Goal: Information Seeking & Learning: Learn about a topic

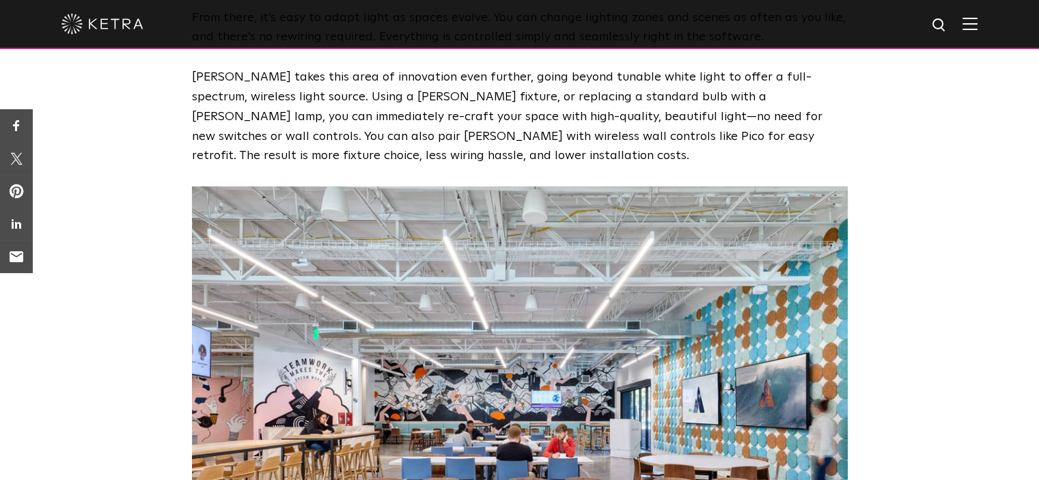
scroll to position [1777, 0]
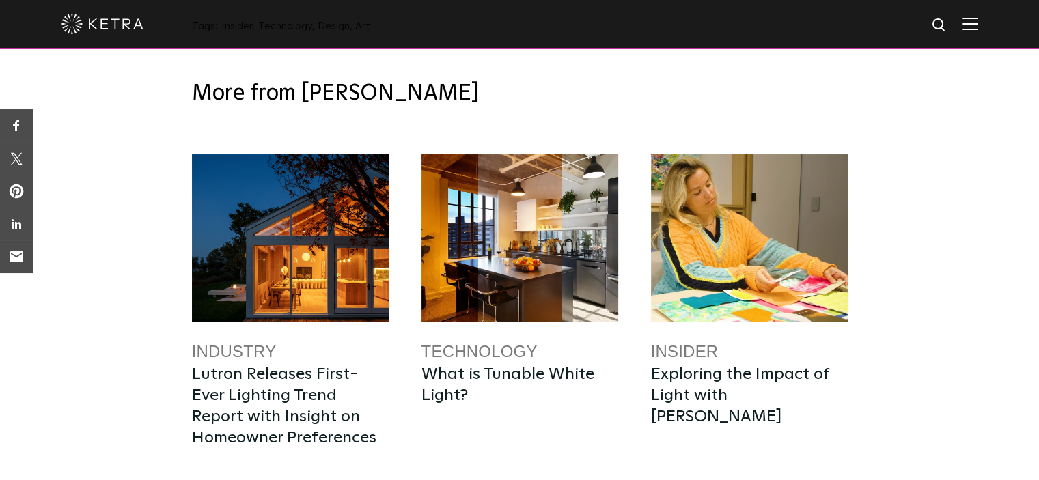
scroll to position [4765, 0]
